Goal: Task Accomplishment & Management: Use online tool/utility

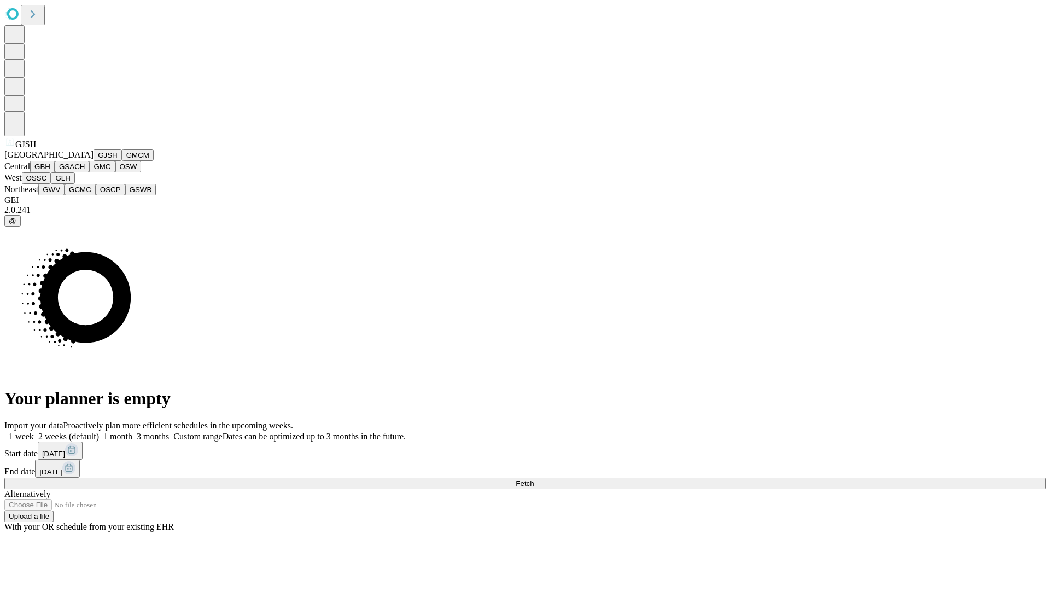
click at [94, 161] on button "GJSH" at bounding box center [108, 154] width 28 height 11
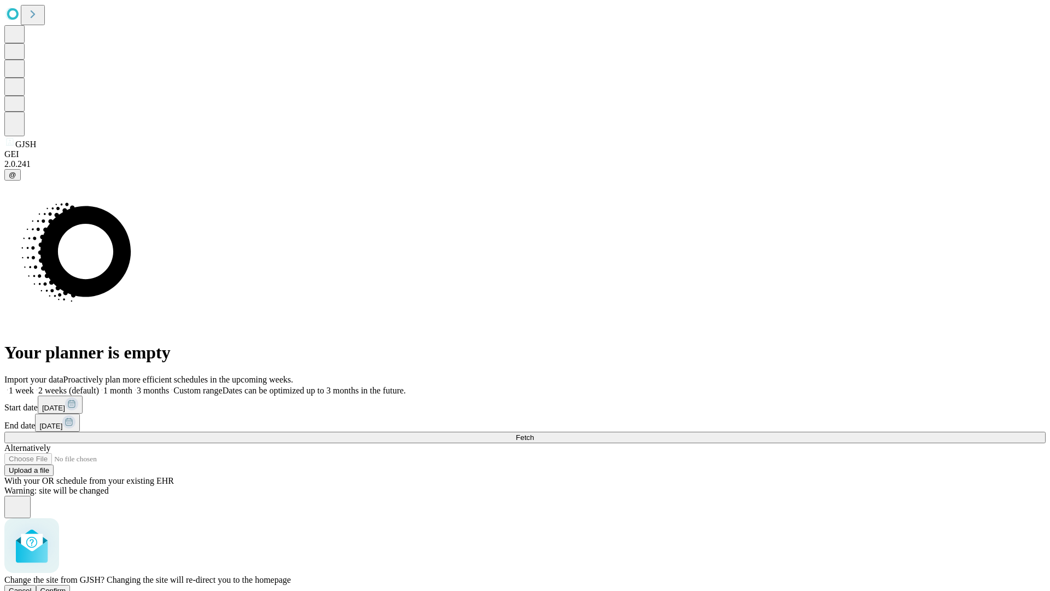
click at [66, 586] on span "Confirm" at bounding box center [53, 590] width 26 height 8
click at [34, 386] on label "1 week" at bounding box center [19, 390] width 30 height 9
click at [534, 433] on span "Fetch" at bounding box center [525, 437] width 18 height 8
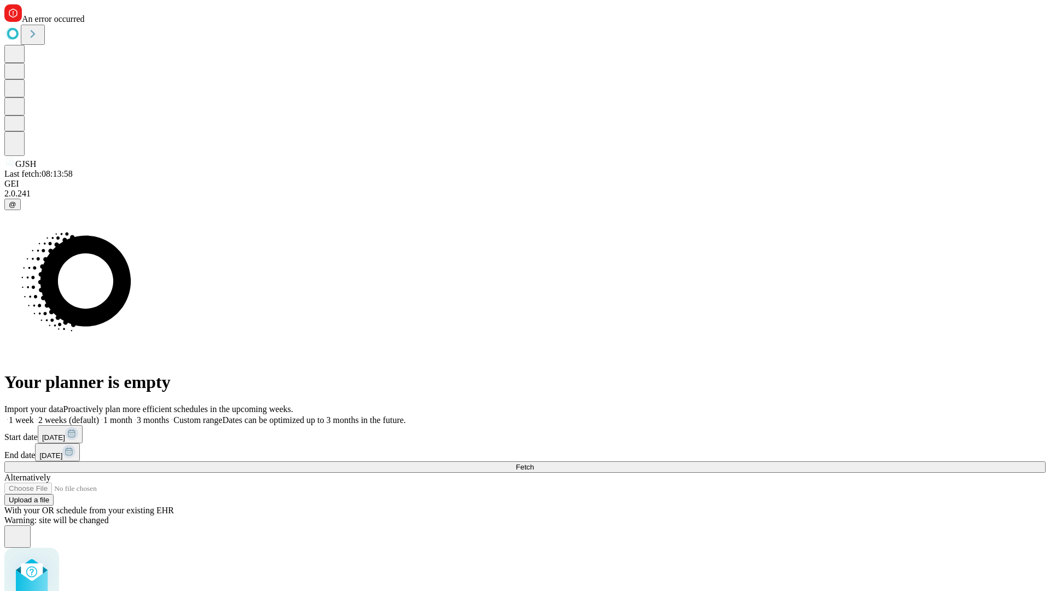
click at [34, 415] on label "1 week" at bounding box center [19, 419] width 30 height 9
click at [534, 463] on span "Fetch" at bounding box center [525, 467] width 18 height 8
click at [34, 415] on label "1 week" at bounding box center [19, 419] width 30 height 9
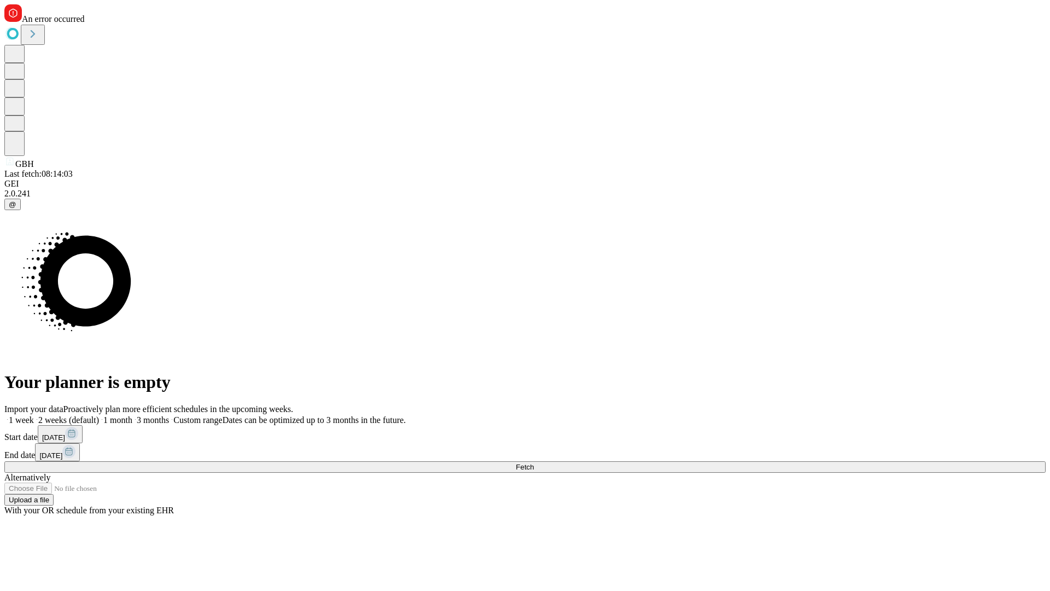
click at [534, 463] on span "Fetch" at bounding box center [525, 467] width 18 height 8
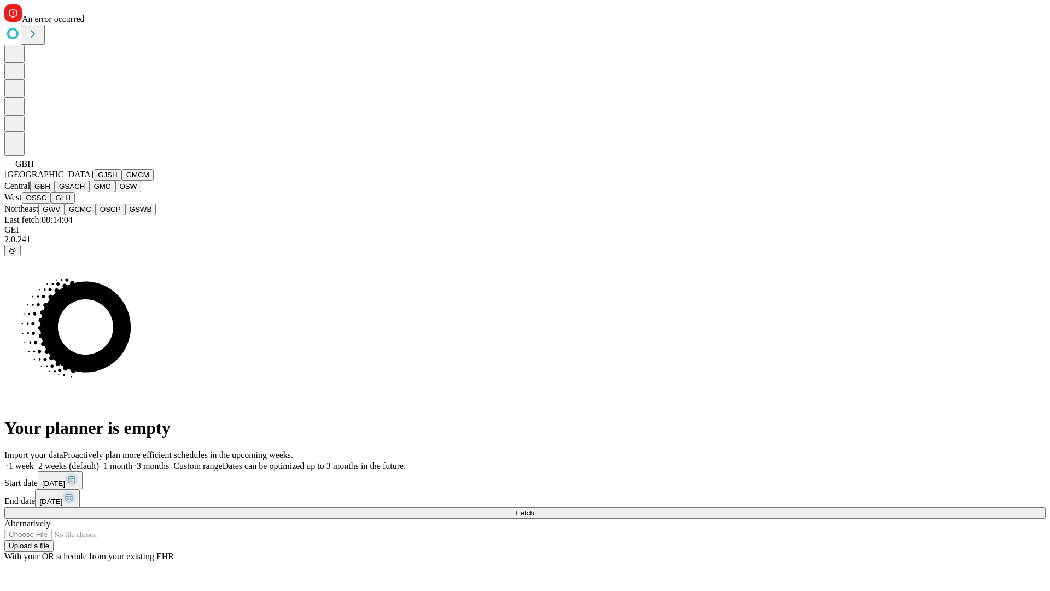
click at [85, 192] on button "GSACH" at bounding box center [72, 186] width 34 height 11
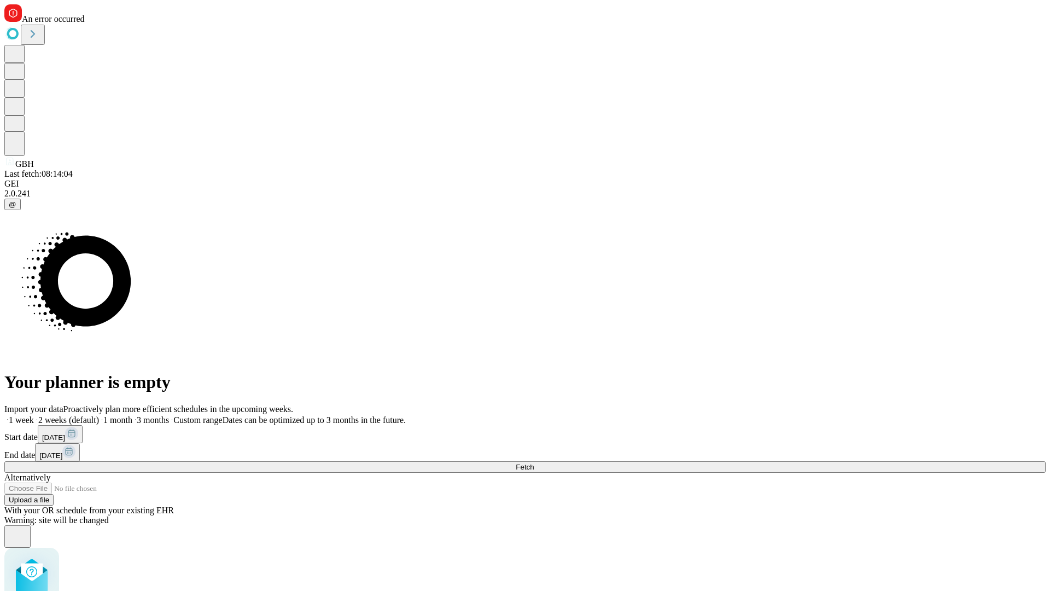
click at [34, 415] on label "1 week" at bounding box center [19, 419] width 30 height 9
click at [534, 463] on span "Fetch" at bounding box center [525, 467] width 18 height 8
click at [34, 415] on label "1 week" at bounding box center [19, 419] width 30 height 9
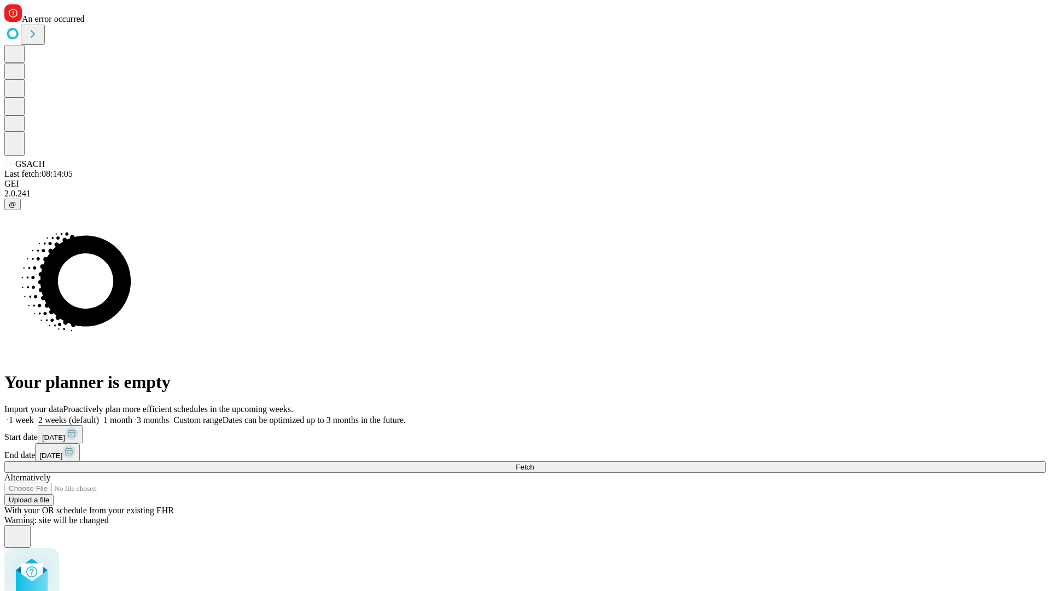
click at [534, 463] on span "Fetch" at bounding box center [525, 467] width 18 height 8
click at [34, 415] on label "1 week" at bounding box center [19, 419] width 30 height 9
click at [534, 463] on span "Fetch" at bounding box center [525, 467] width 18 height 8
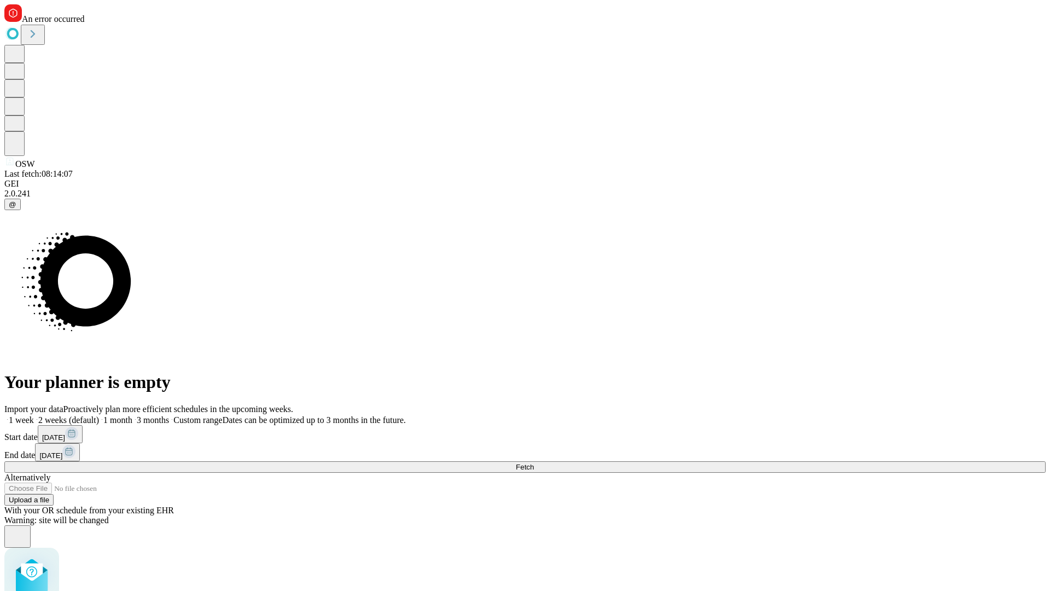
click at [34, 415] on label "1 week" at bounding box center [19, 419] width 30 height 9
click at [534, 463] on span "Fetch" at bounding box center [525, 467] width 18 height 8
click at [34, 415] on label "1 week" at bounding box center [19, 419] width 30 height 9
click at [534, 463] on span "Fetch" at bounding box center [525, 467] width 18 height 8
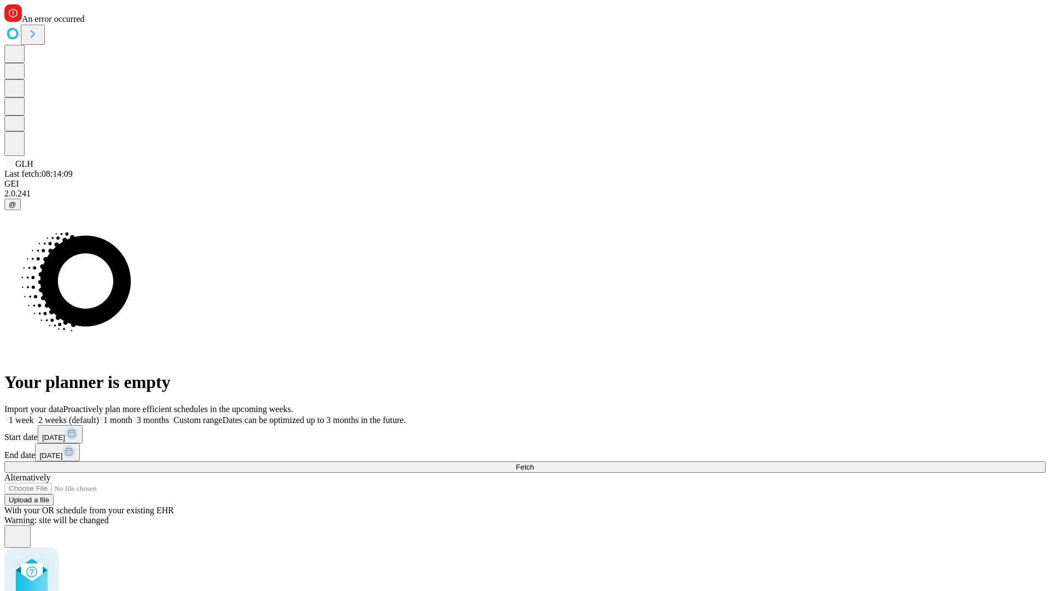
click at [34, 415] on label "1 week" at bounding box center [19, 419] width 30 height 9
click at [534, 463] on span "Fetch" at bounding box center [525, 467] width 18 height 8
click at [34, 415] on label "1 week" at bounding box center [19, 419] width 30 height 9
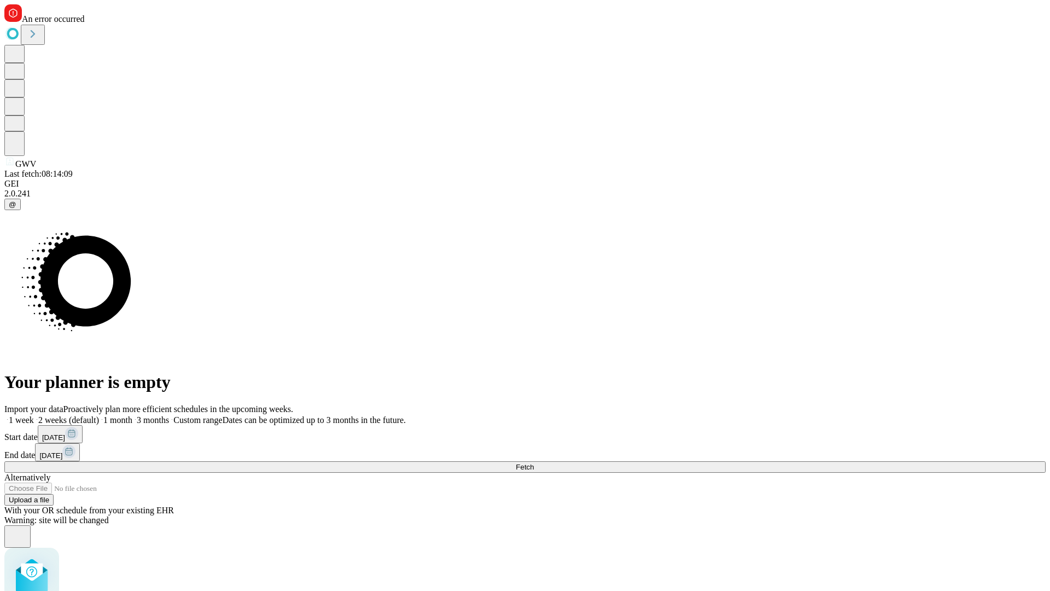
click at [534, 463] on span "Fetch" at bounding box center [525, 467] width 18 height 8
